Goal: Task Accomplishment & Management: Use online tool/utility

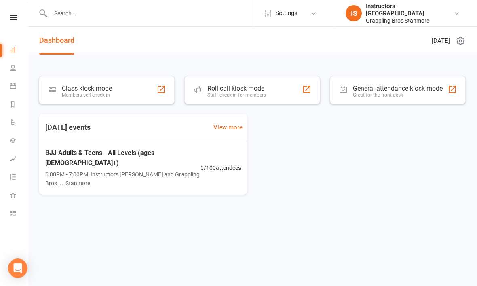
click at [162, 90] on div at bounding box center [161, 89] width 10 height 10
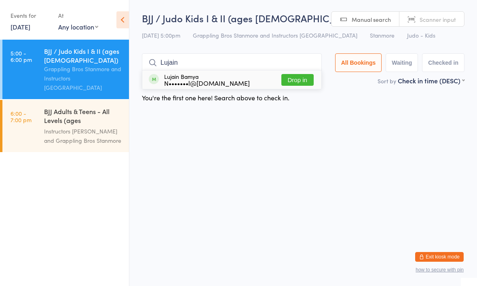
type input "Lujain"
click at [285, 86] on button "Drop in" at bounding box center [297, 80] width 32 height 12
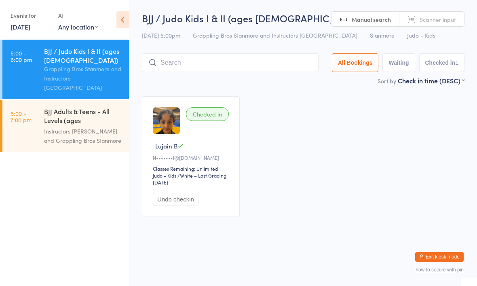
click at [290, 59] on input "search" at bounding box center [230, 62] width 177 height 19
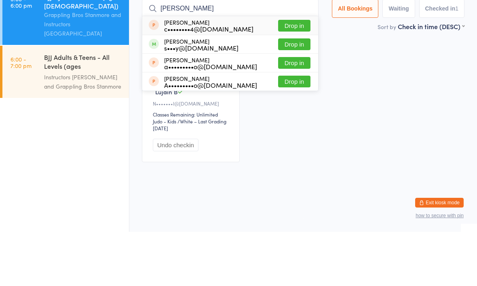
type input "Matthew"
click at [297, 92] on button "Drop in" at bounding box center [294, 98] width 32 height 12
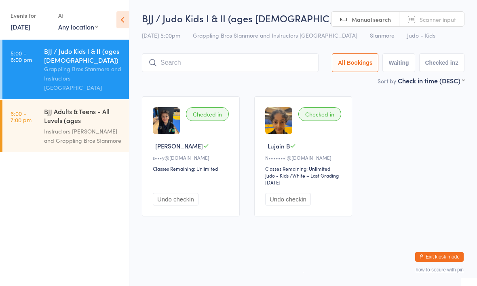
click at [271, 62] on input "search" at bounding box center [230, 62] width 177 height 19
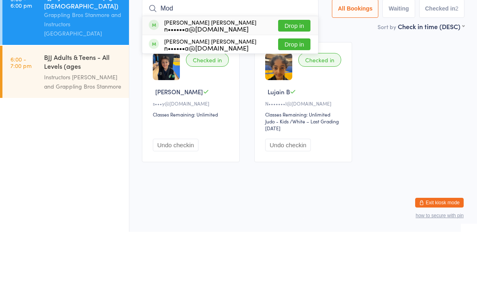
type input "Mod"
click at [292, 74] on button "Drop in" at bounding box center [294, 80] width 32 height 12
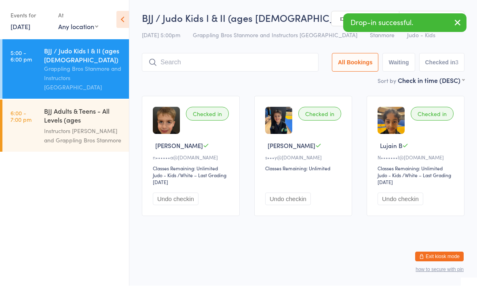
click at [259, 54] on input "search" at bounding box center [230, 62] width 177 height 19
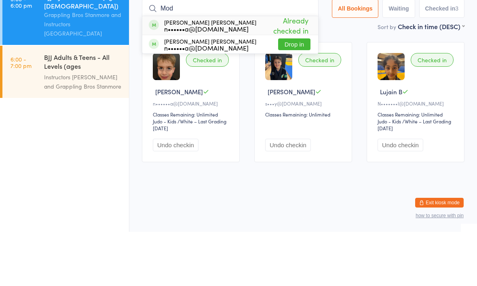
type input "Mod"
click at [296, 92] on button "Drop in" at bounding box center [294, 98] width 32 height 12
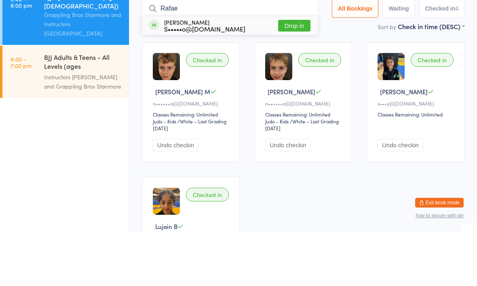
type input "Rafae"
click at [290, 74] on button "Drop in" at bounding box center [294, 80] width 32 height 12
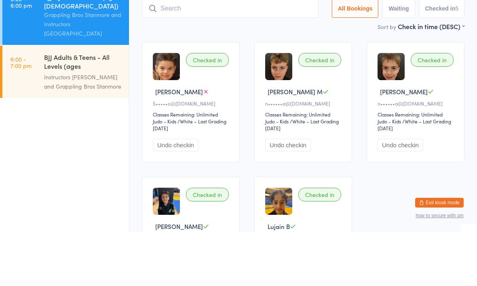
click at [207, 107] on div "Checked in" at bounding box center [207, 114] width 43 height 14
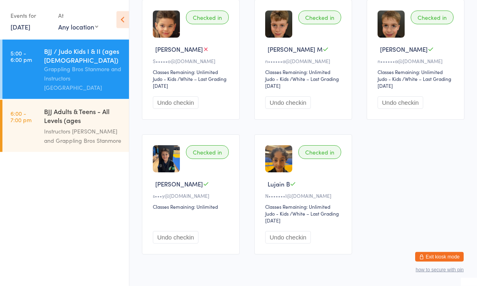
scroll to position [108, 0]
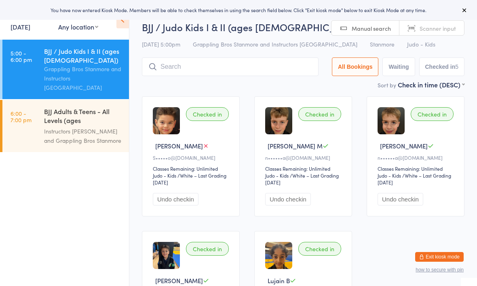
click at [311, 59] on input "search" at bounding box center [230, 66] width 177 height 19
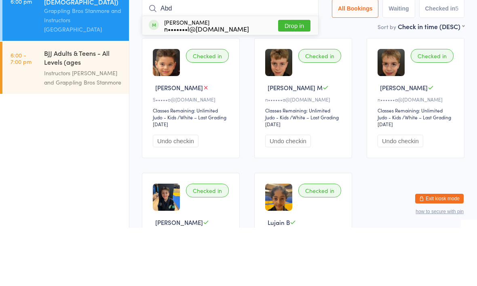
type input "Abd"
click at [290, 78] on button "Drop in" at bounding box center [294, 84] width 32 height 12
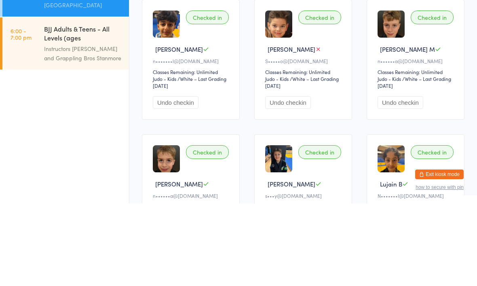
scroll to position [11, 0]
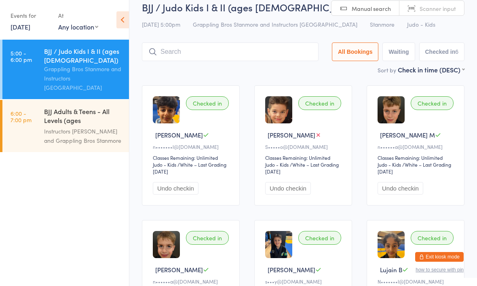
click at [241, 44] on input "search" at bounding box center [230, 51] width 177 height 19
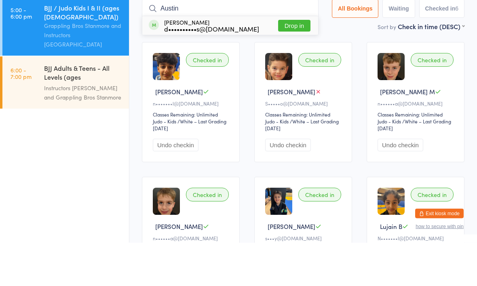
type input "Austin"
click at [288, 63] on button "Drop in" at bounding box center [294, 69] width 32 height 12
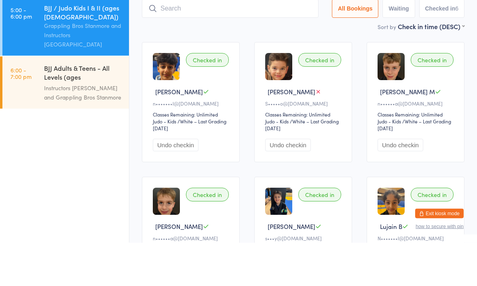
scroll to position [54, 0]
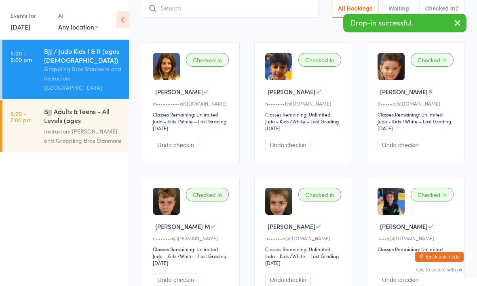
click at [172, 6] on input "search" at bounding box center [230, 8] width 177 height 19
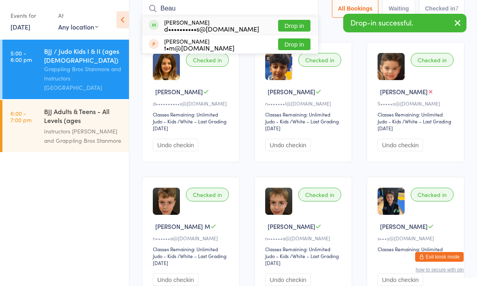
type input "Beau"
click at [288, 21] on button "Drop in" at bounding box center [294, 26] width 32 height 12
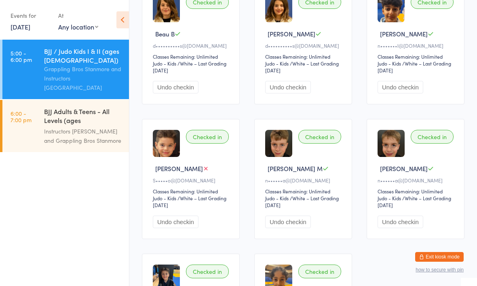
scroll to position [111, 0]
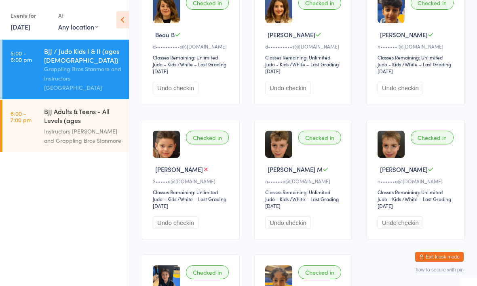
click at [207, 172] on div "[PERSON_NAME]" at bounding box center [192, 169] width 78 height 8
click at [173, 181] on div "Checked in [PERSON_NAME] L S•••••o@[DOMAIN_NAME] Classes Remaining: Unlimited J…" at bounding box center [191, 180] width 98 height 120
click at [199, 173] on div "[PERSON_NAME]" at bounding box center [192, 169] width 78 height 8
